Goal: Information Seeking & Learning: Learn about a topic

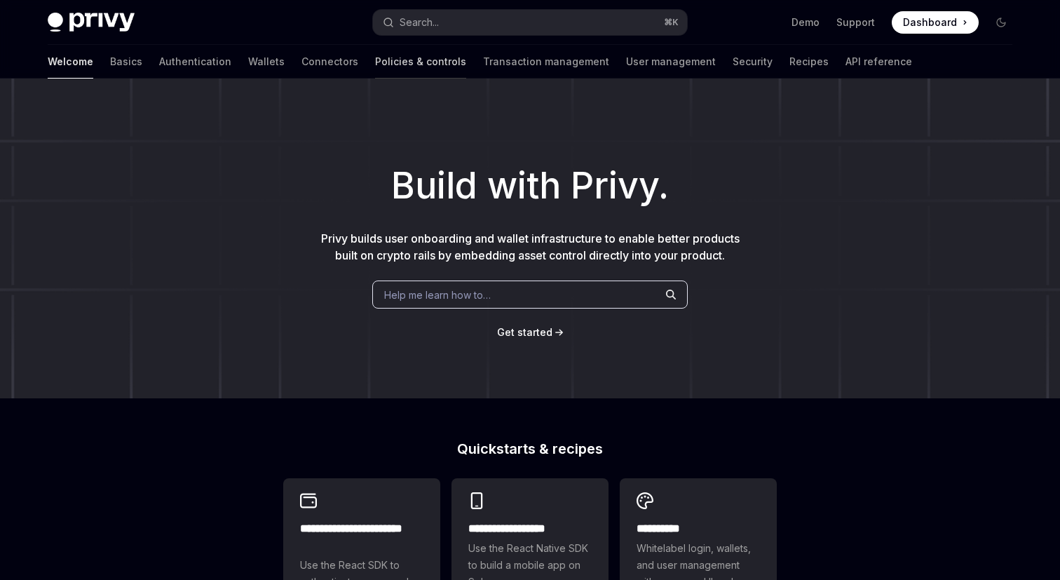
click at [375, 61] on link "Policies & controls" at bounding box center [420, 62] width 91 height 34
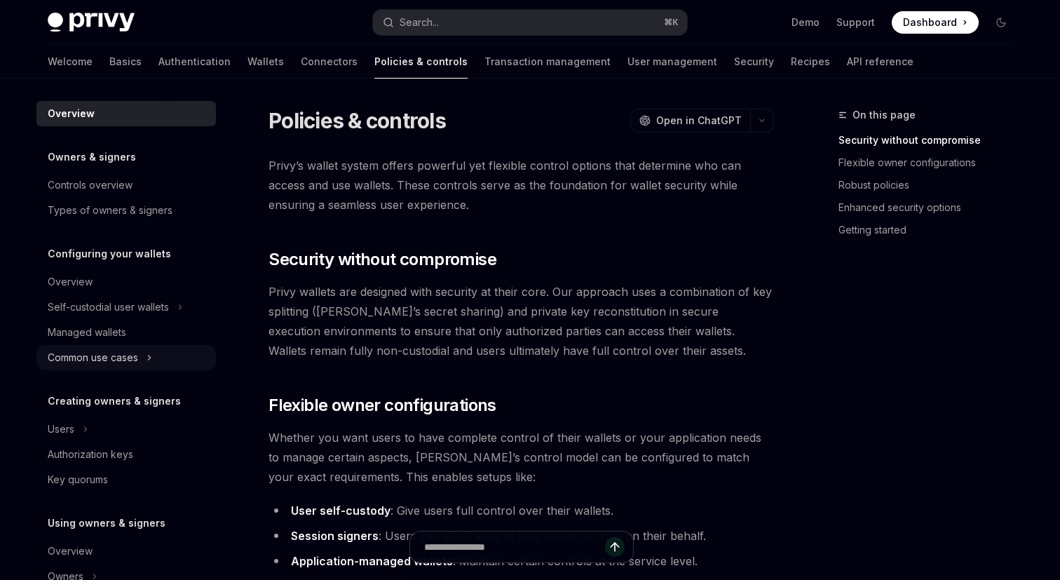
click at [130, 349] on div "Common use cases" at bounding box center [93, 357] width 90 height 17
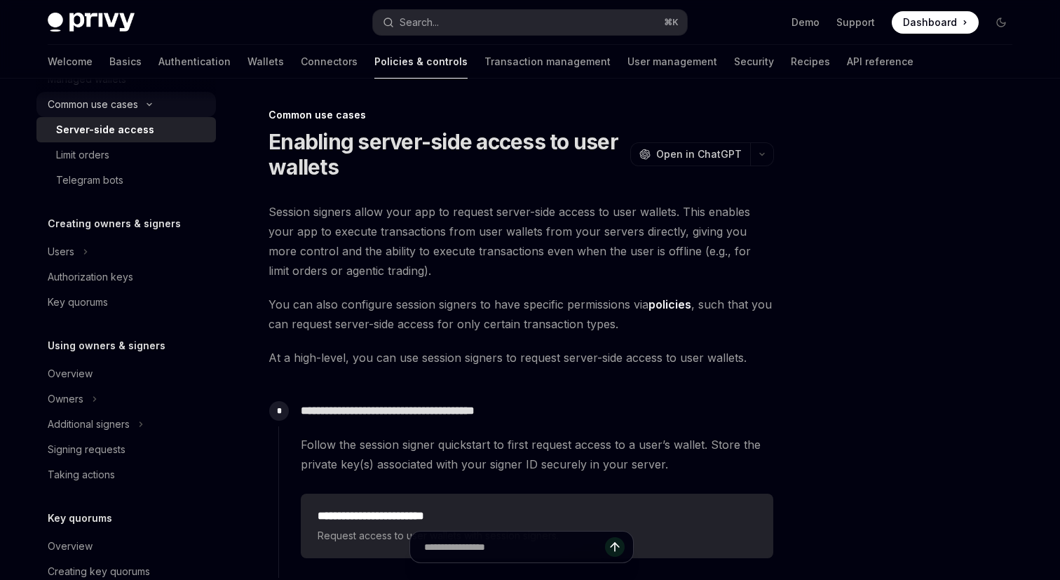
scroll to position [254, 0]
click at [103, 161] on div "Limit orders" at bounding box center [82, 154] width 53 height 17
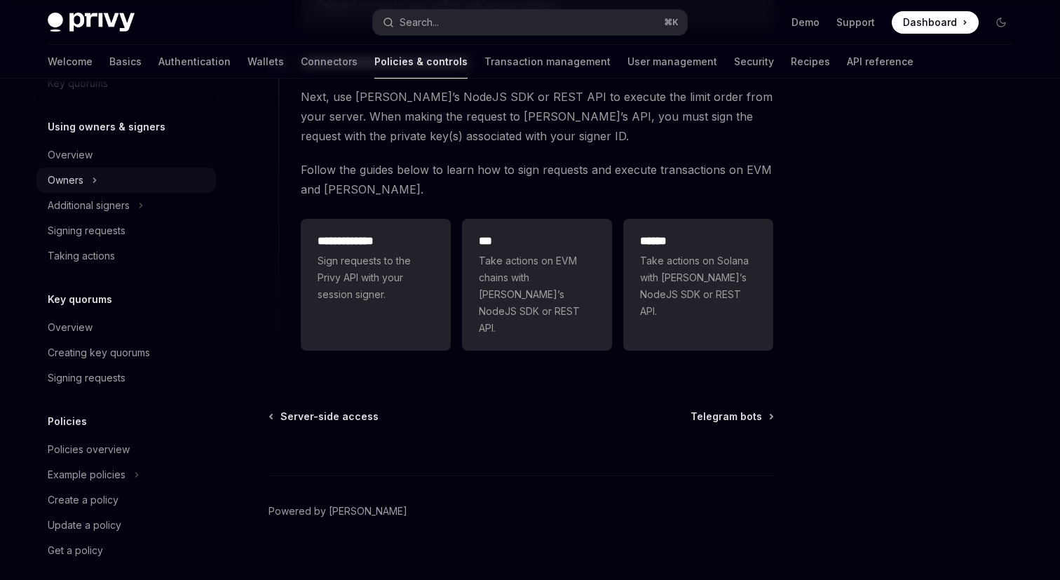
scroll to position [483, 0]
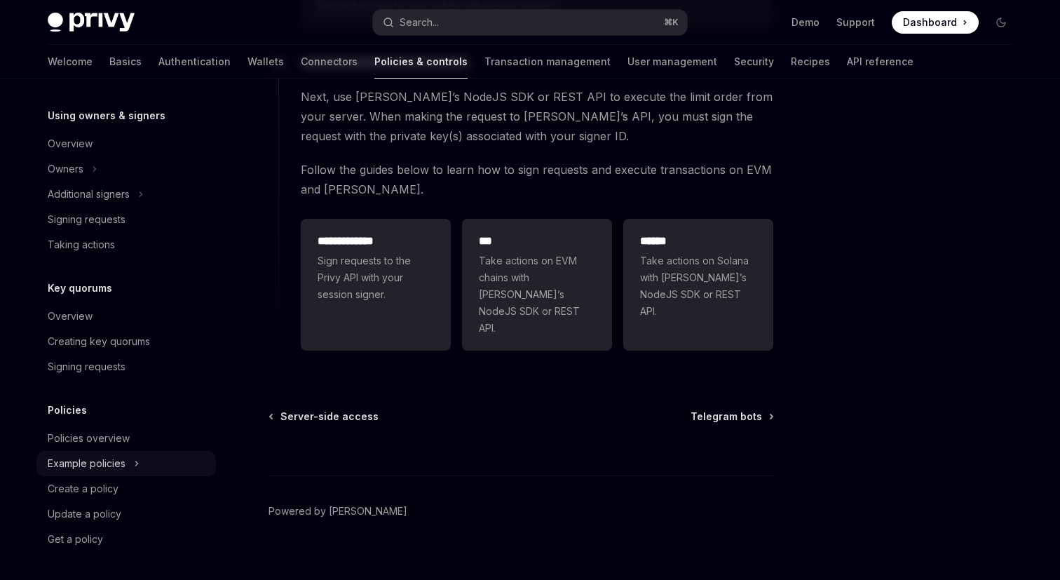
click at [102, 461] on div "Example policies" at bounding box center [87, 463] width 78 height 17
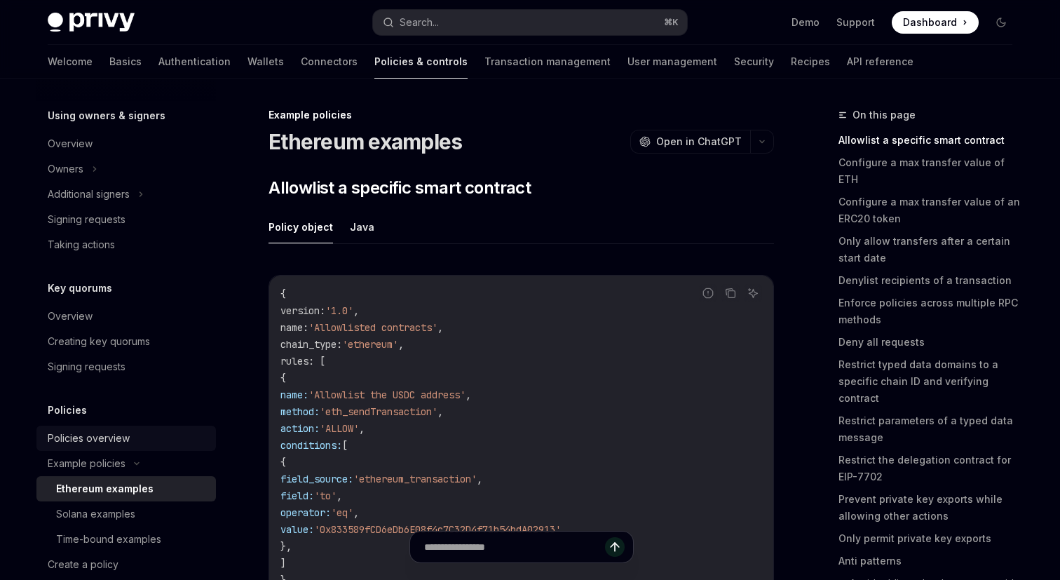
click at [85, 435] on div "Policies overview" at bounding box center [89, 438] width 82 height 17
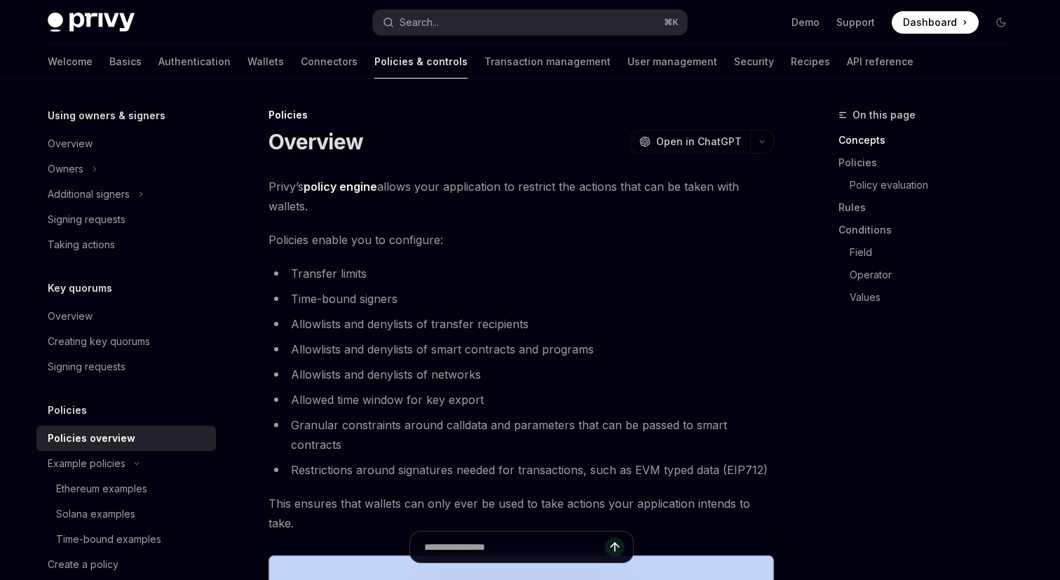
type textarea "*"
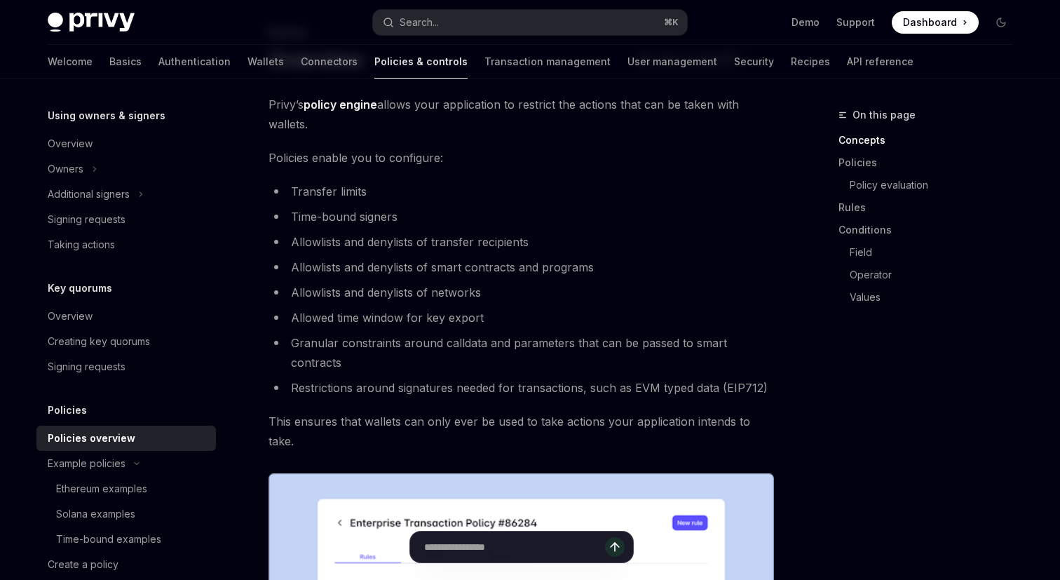
scroll to position [113, 0]
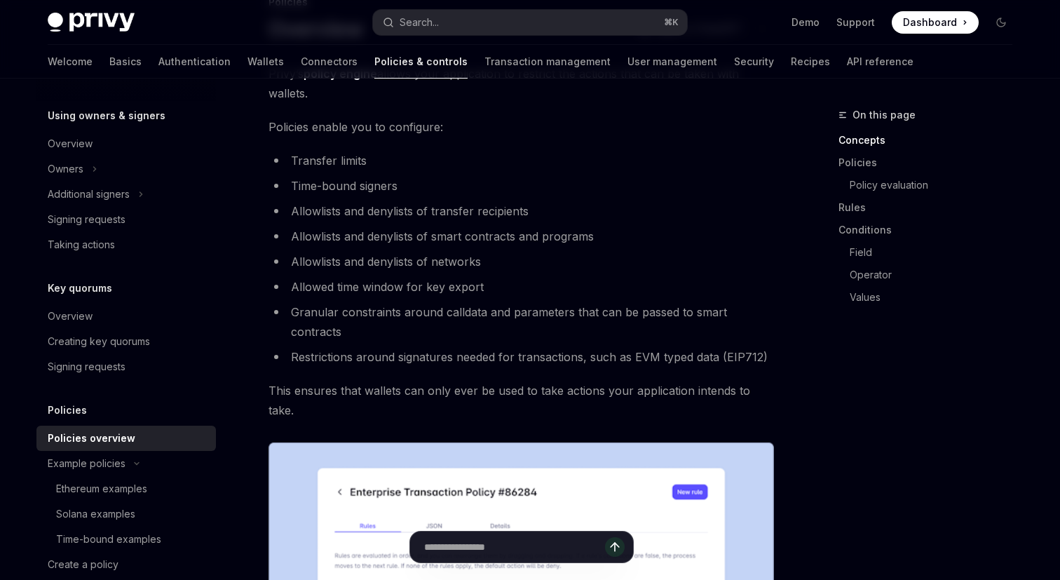
click at [451, 248] on ul "Transfer limits Time-bound signers Allowlists and denylists of transfer recipie…" at bounding box center [522, 259] width 506 height 216
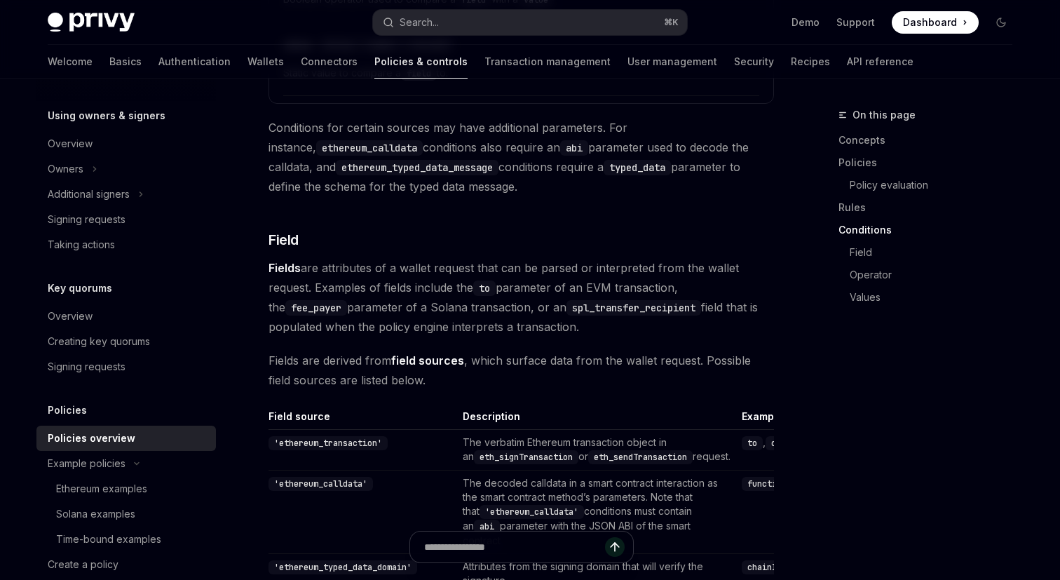
scroll to position [3510, 0]
